Goal: Information Seeking & Learning: Understand process/instructions

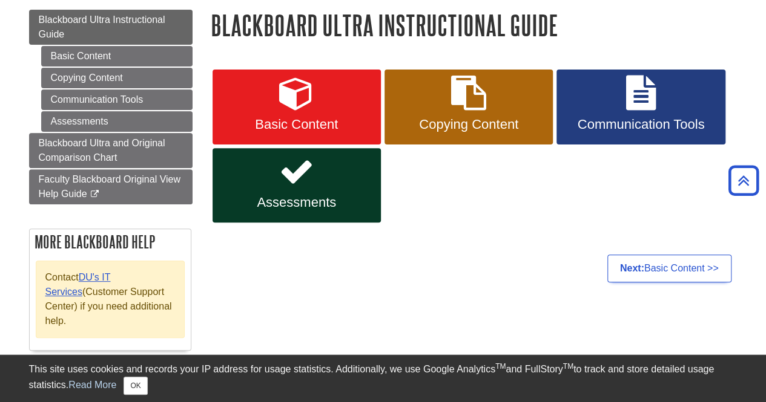
scroll to position [121, 0]
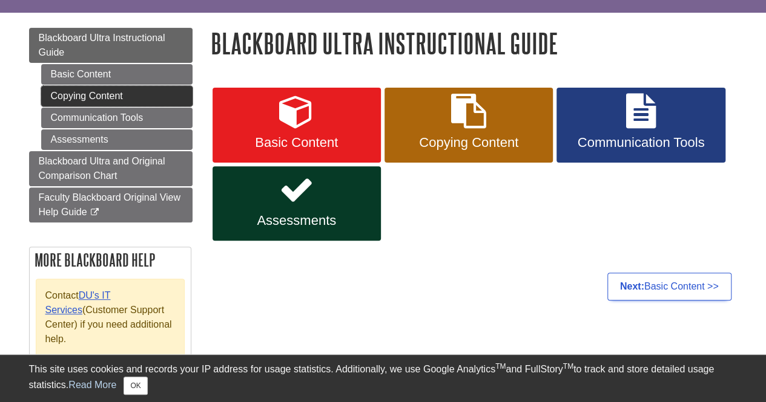
click at [136, 99] on link "Copying Content" at bounding box center [116, 96] width 151 height 21
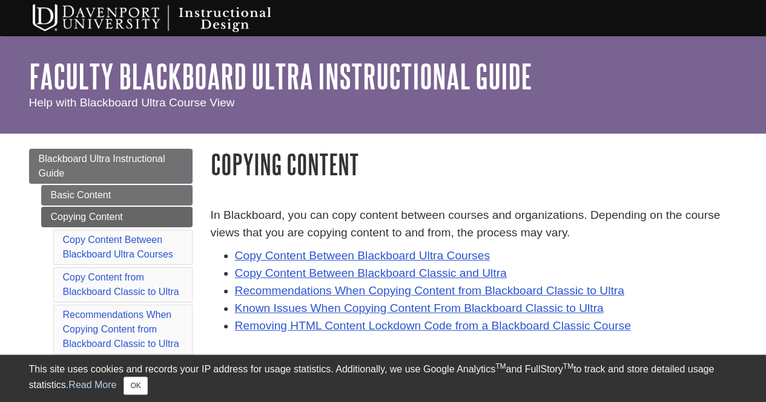
scroll to position [61, 0]
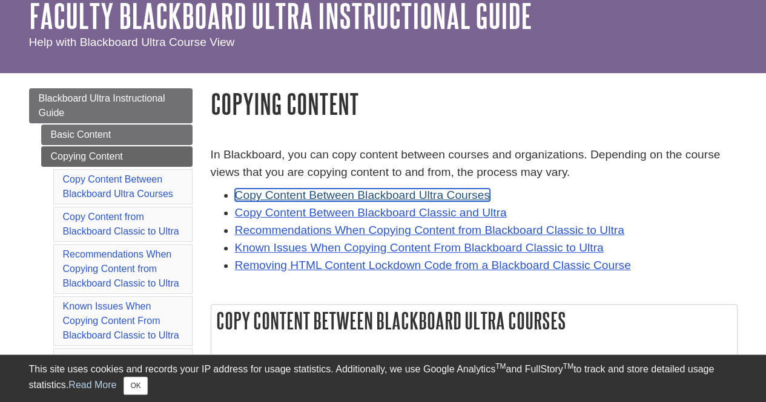
click at [397, 195] on link "Copy Content Between Blackboard Ultra Courses" at bounding box center [362, 195] width 255 height 13
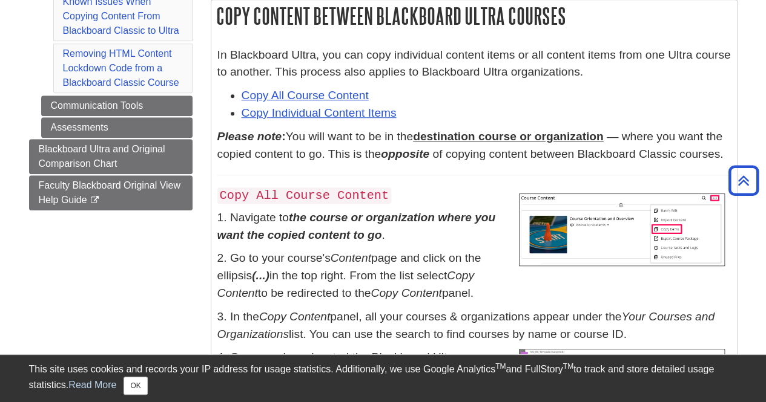
scroll to position [426, 0]
